Goal: Task Accomplishment & Management: Complete application form

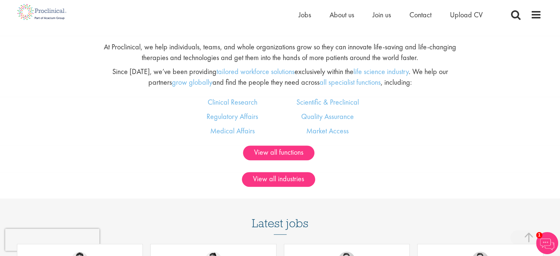
scroll to position [442, 0]
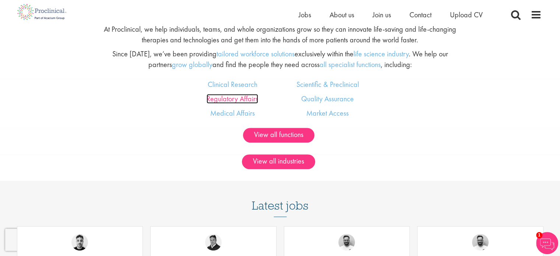
click at [226, 101] on link "Regulatory Affairs" at bounding box center [233, 99] width 52 height 10
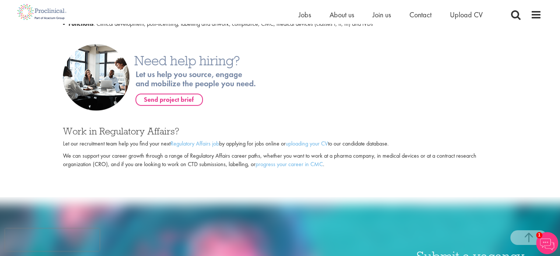
scroll to position [479, 0]
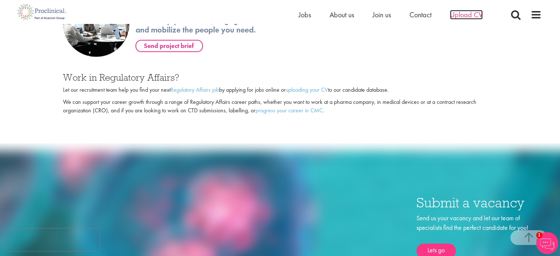
click at [466, 17] on span "Upload CV" at bounding box center [466, 15] width 33 height 10
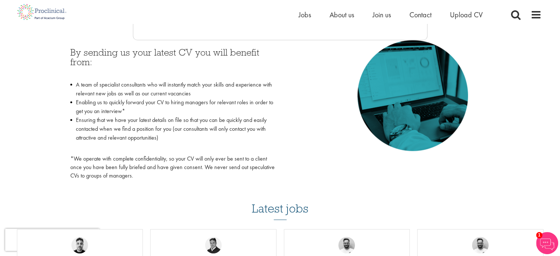
scroll to position [332, 0]
drag, startPoint x: 97, startPoint y: 102, endPoint x: 287, endPoint y: 110, distance: 191.1
click at [265, 98] on li "Enabling us to quickly forward your CV to hiring managers for relevant roles in…" at bounding box center [172, 107] width 205 height 18
click at [289, 112] on div "By sending us your latest CV you will benefit from: A team of specialist consul…" at bounding box center [280, 113] width 431 height 144
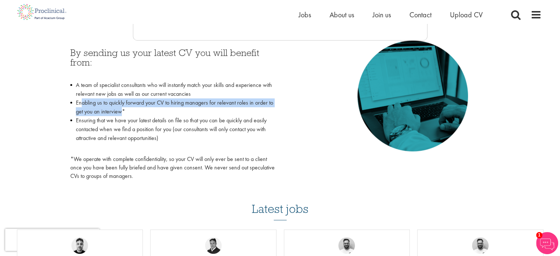
drag, startPoint x: 83, startPoint y: 103, endPoint x: 123, endPoint y: 110, distance: 41.5
click at [123, 110] on li "Enabling us to quickly forward your CV to hiring managers for relevant roles in…" at bounding box center [172, 107] width 205 height 18
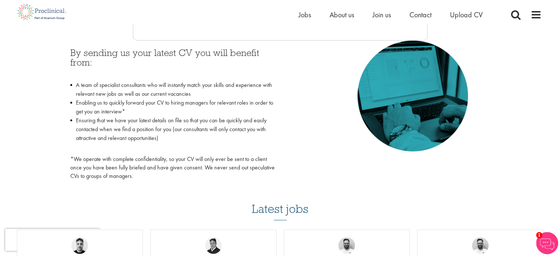
click at [138, 116] on li "Ensuring that we have your latest details on file so that you can be quickly an…" at bounding box center [172, 133] width 205 height 35
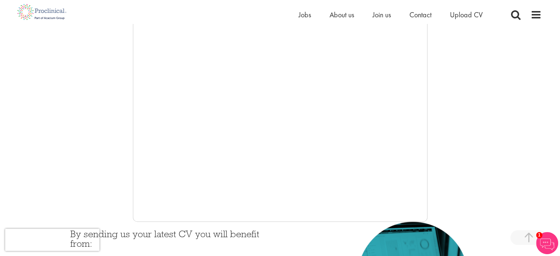
scroll to position [147, 0]
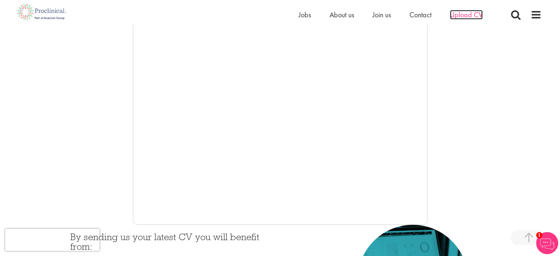
click at [476, 15] on span "Upload CV" at bounding box center [466, 15] width 33 height 10
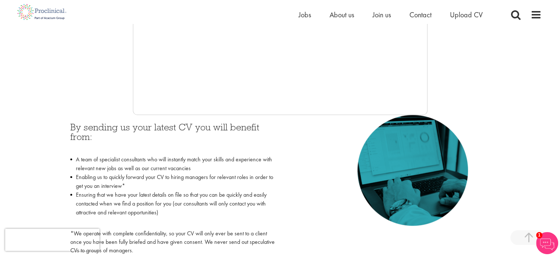
scroll to position [258, 0]
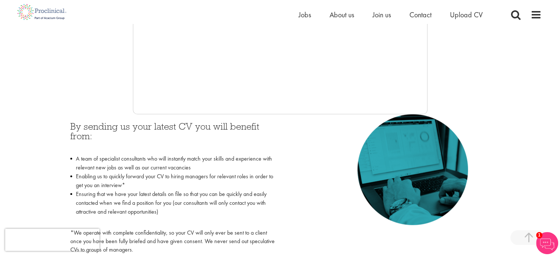
click at [480, 78] on div at bounding box center [280, 3] width 523 height 221
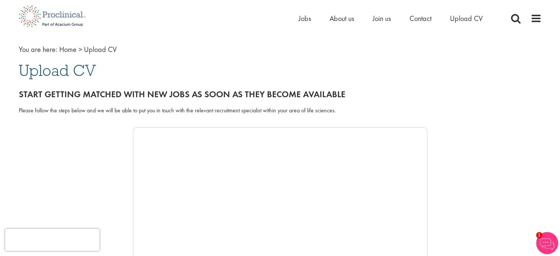
scroll to position [0, 0]
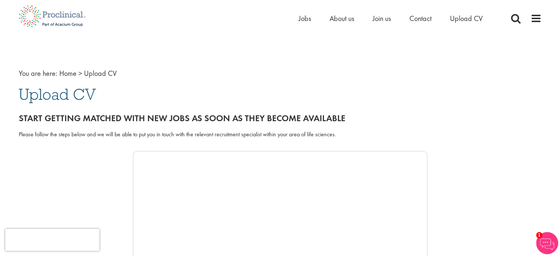
drag, startPoint x: 290, startPoint y: 6, endPoint x: 394, endPoint y: 74, distance: 124.0
click at [394, 74] on nav "You are here: Home > Upload CV" at bounding box center [280, 73] width 523 height 11
